Goal: Find specific page/section: Find specific page/section

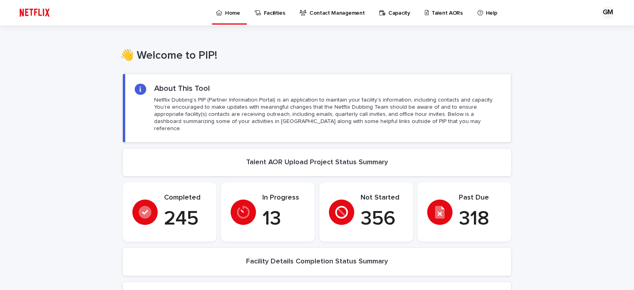
click at [432, 14] on p "Talent AORs" at bounding box center [447, 8] width 31 height 17
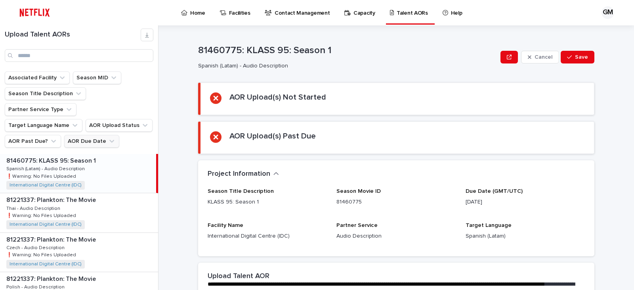
click at [80, 135] on button "AOR Due Date" at bounding box center [91, 141] width 55 height 13
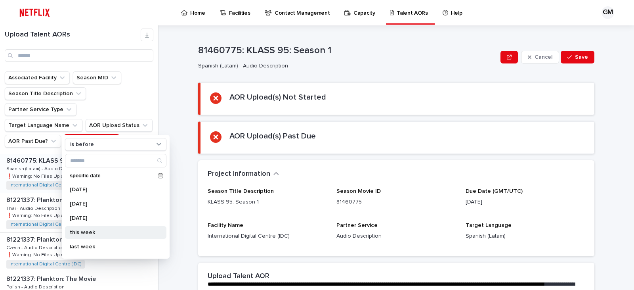
click at [87, 234] on p "this week" at bounding box center [112, 233] width 84 height 6
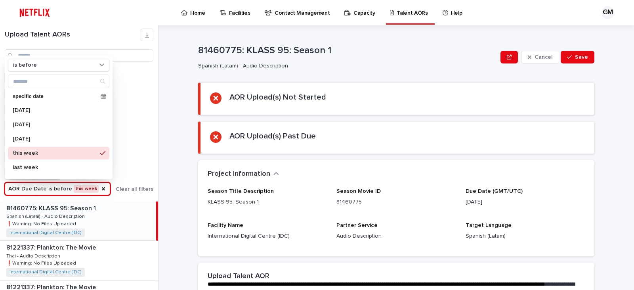
click at [163, 97] on div "Upload Talent AORs Associated Facility Season MID Season Title Description Part…" at bounding box center [317, 157] width 634 height 264
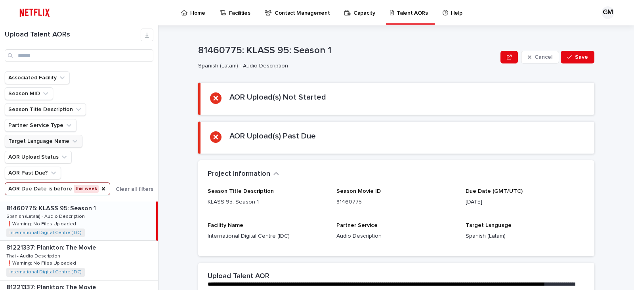
click at [52, 141] on button "Target Language Name" at bounding box center [44, 141] width 78 height 13
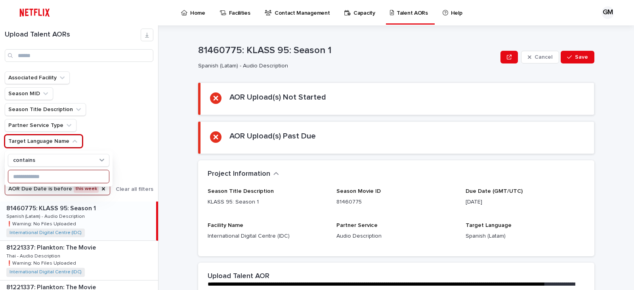
click at [34, 174] on input at bounding box center [58, 176] width 101 height 13
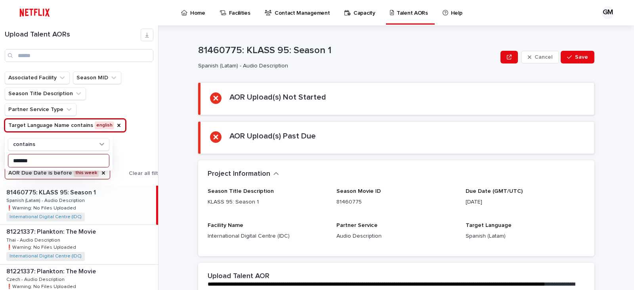
type input "*******"
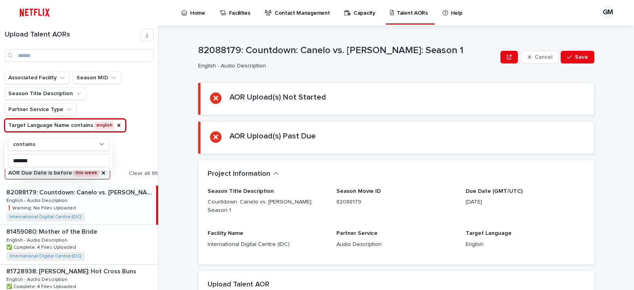
click at [153, 137] on div "Associated Facility Season MID Season Title Description Partner Service Type Ta…" at bounding box center [86, 125] width 162 height 108
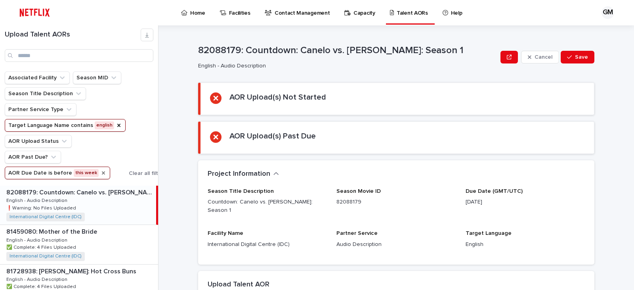
click at [102, 173] on icon "AOR Due Date" at bounding box center [103, 172] width 3 height 3
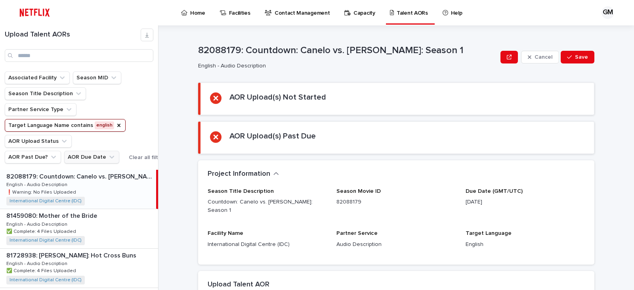
click at [85, 154] on button "AOR Due Date" at bounding box center [91, 157] width 55 height 13
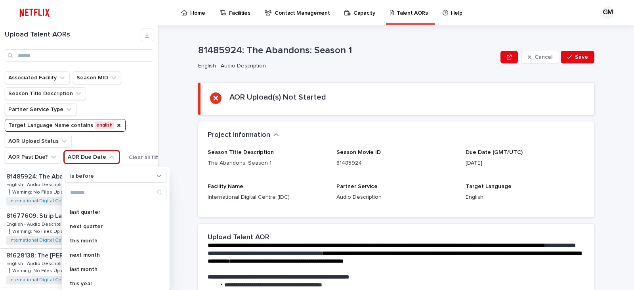
scroll to position [113, 0]
click at [105, 235] on p "this month" at bounding box center [112, 237] width 84 height 6
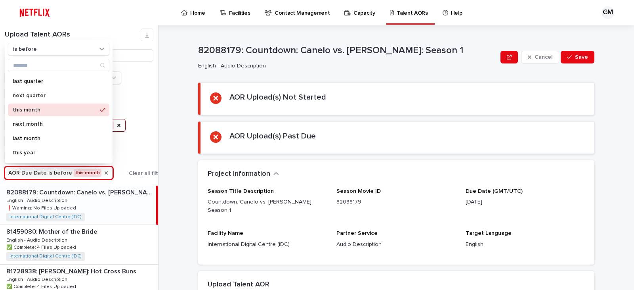
click at [220, 96] on div "AOR Upload(s) Not Started" at bounding box center [397, 98] width 375 height 13
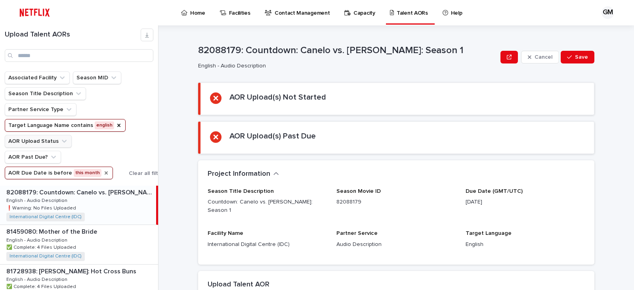
click at [40, 140] on button "AOR Upload Status" at bounding box center [38, 141] width 67 height 13
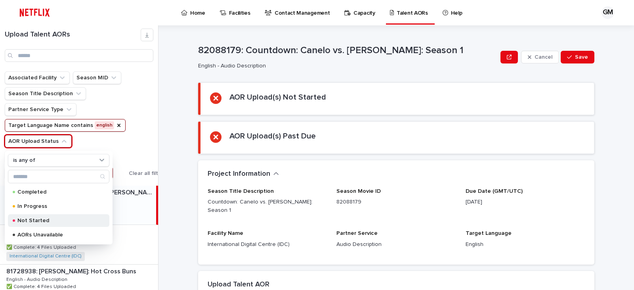
click at [42, 217] on div "Not Started" at bounding box center [59, 220] width 102 height 13
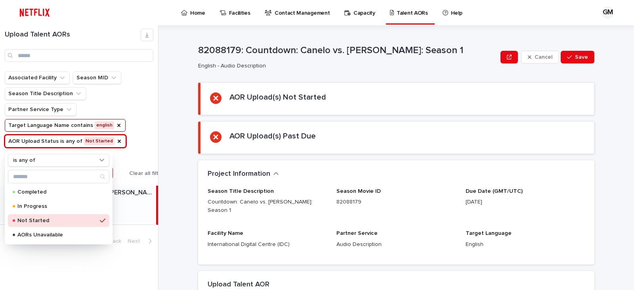
click at [170, 111] on div "**********" at bounding box center [401, 157] width 466 height 264
